Goal: Task Accomplishment & Management: Use online tool/utility

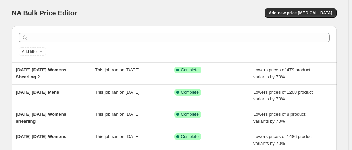
drag, startPoint x: 353, startPoint y: 109, endPoint x: 217, endPoint y: 12, distance: 167.2
click at [217, 12] on div "Add new price [MEDICAL_DATA]" at bounding box center [255, 13] width 163 height 10
click at [301, 13] on span "Add new price [MEDICAL_DATA]" at bounding box center [301, 12] width 64 height 5
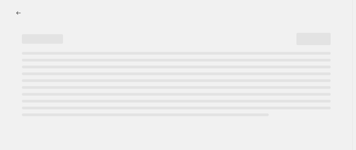
select select "percentage"
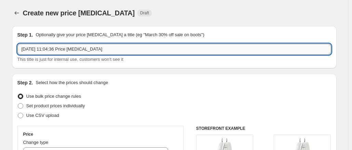
drag, startPoint x: 51, startPoint y: 47, endPoint x: 162, endPoint y: 46, distance: 111.5
click at [162, 46] on input "[DATE] 11:04:36 Price [MEDICAL_DATA]" at bounding box center [174, 49] width 314 height 11
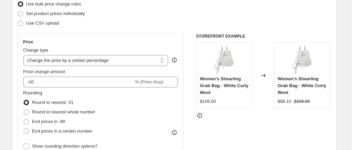
scroll to position [98, 0]
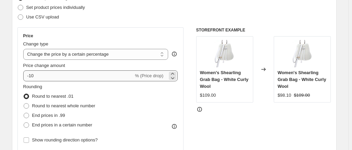
type input "[DATE] [DATE] Handbags"
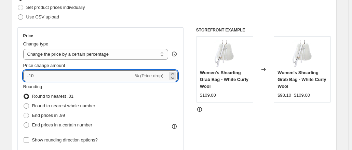
click at [78, 75] on input "-10" at bounding box center [78, 75] width 110 height 11
type input "-1"
type input "-55"
click at [87, 27] on div "Price Change type Change the price to a certain amount Change the price by a ce…" at bounding box center [100, 88] width 166 height 123
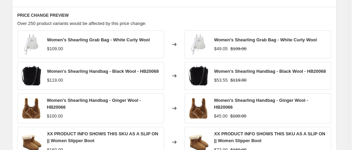
scroll to position [324, 0]
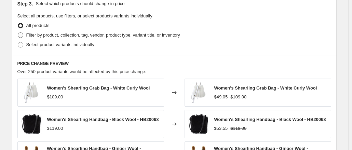
click at [63, 33] on span "Filter by product, collection, tag, vendor, product type, variant title, or inv…" at bounding box center [103, 34] width 154 height 5
click at [18, 33] on input "Filter by product, collection, tag, vendor, product type, variant title, or inv…" at bounding box center [18, 32] width 0 height 0
radio input "true"
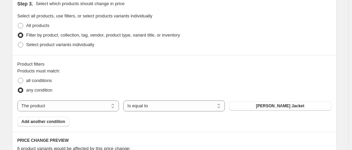
click at [55, 111] on div "Products must match: all conditions any condition The product The product's col…" at bounding box center [174, 97] width 314 height 59
click at [55, 108] on select "The product The product's collection The product's tag The product's vendor The…" at bounding box center [68, 106] width 102 height 11
select select "collection"
click at [263, 105] on button "Bestsellers" at bounding box center [280, 106] width 102 height 10
click at [63, 121] on span "Add another condition" at bounding box center [44, 121] width 44 height 5
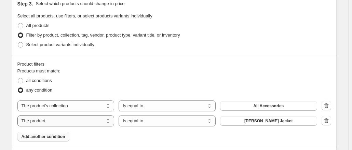
click at [106, 121] on select "The product The product's collection The product's tag The product's vendor The…" at bounding box center [65, 121] width 97 height 11
select select "collection"
click at [246, 118] on button "All Accessories" at bounding box center [268, 121] width 97 height 10
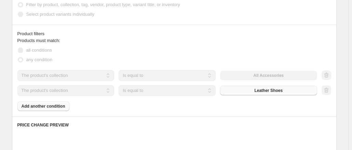
scroll to position [355, 0]
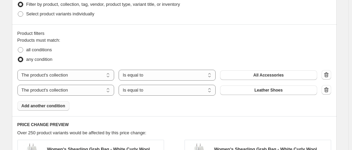
click at [60, 108] on span "Add another condition" at bounding box center [44, 105] width 44 height 5
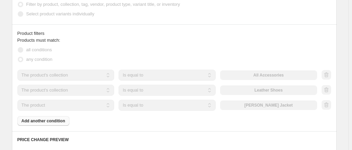
click at [94, 106] on select "The product The product's collection The product's tag The product's vendor The…" at bounding box center [65, 105] width 97 height 11
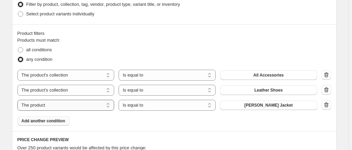
select select "collection"
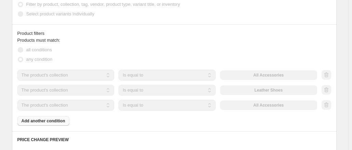
click at [246, 104] on div "The product The product's collection The product's tag The product's vendor The…" at bounding box center [167, 105] width 300 height 11
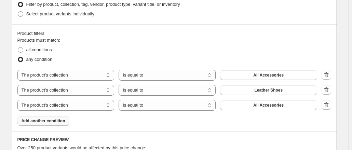
click at [246, 104] on button "All Accessories" at bounding box center [268, 106] width 97 height 10
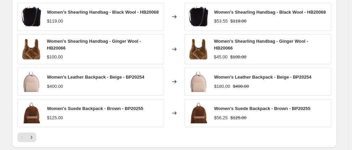
scroll to position [641, 0]
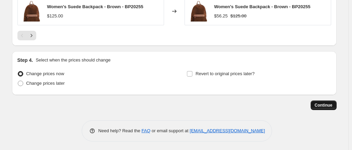
click at [321, 101] on button "Continue" at bounding box center [324, 106] width 26 height 10
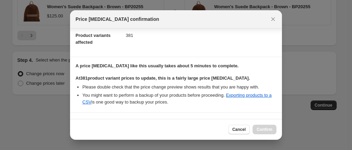
scroll to position [174, 0]
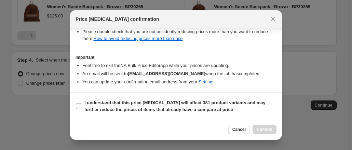
click at [224, 103] on b "I understand that this price [MEDICAL_DATA] will affect 381 product variants an…" at bounding box center [174, 106] width 181 height 12
click at [81, 104] on input "I understand that this price [MEDICAL_DATA] will affect 381 product variants an…" at bounding box center [78, 106] width 5 height 5
checkbox input "true"
click at [265, 128] on span "Confirm" at bounding box center [265, 129] width 16 height 5
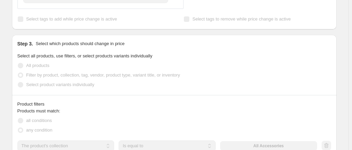
scroll to position [254, 0]
